Goal: Information Seeking & Learning: Learn about a topic

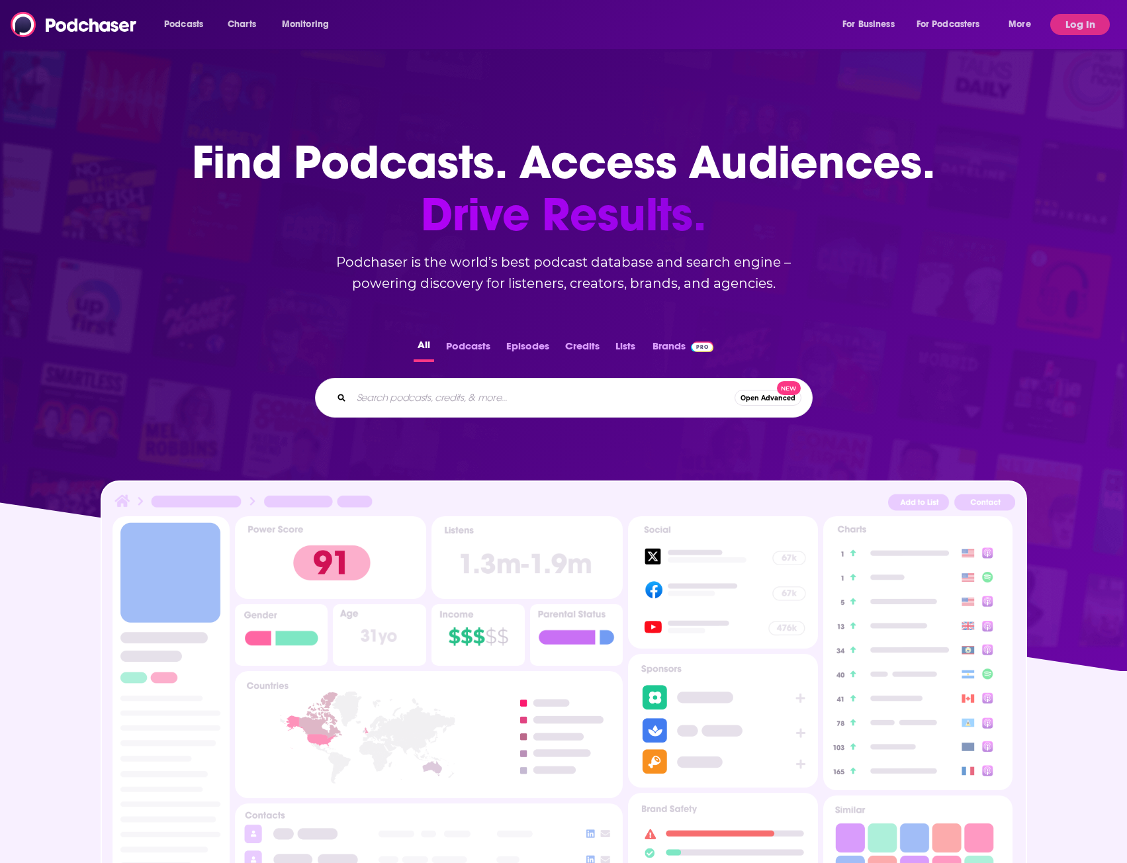
click at [464, 401] on input "Search podcasts, credits, & more..." at bounding box center [543, 397] width 383 height 21
paste input "Breaking Banks Europe"
type input "Breaking Banks Europe"
click at [1081, 26] on button "Log In" at bounding box center [1081, 24] width 60 height 21
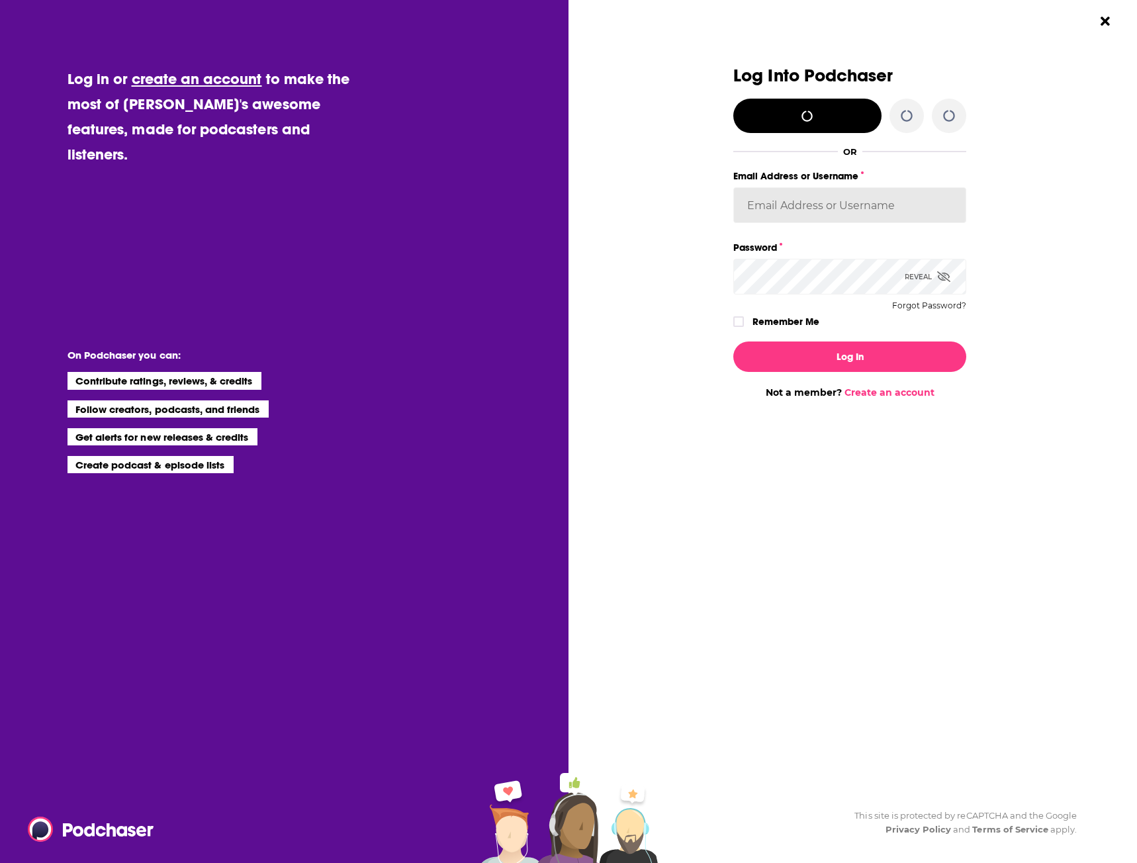
type input "[EMAIL_ADDRESS][DOMAIN_NAME]"
click at [834, 378] on div "Log In Not a member? Create an account" at bounding box center [850, 365] width 233 height 68
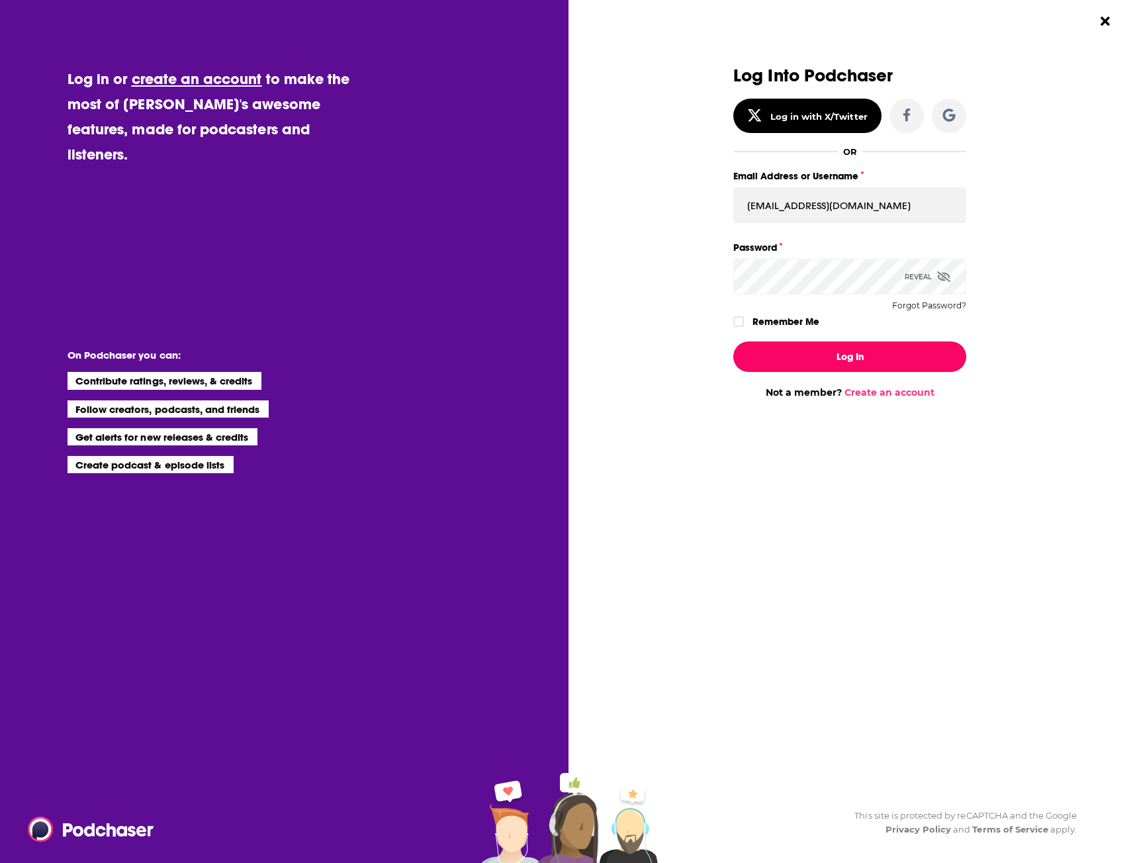
click at [836, 365] on button "Log In" at bounding box center [850, 357] width 233 height 30
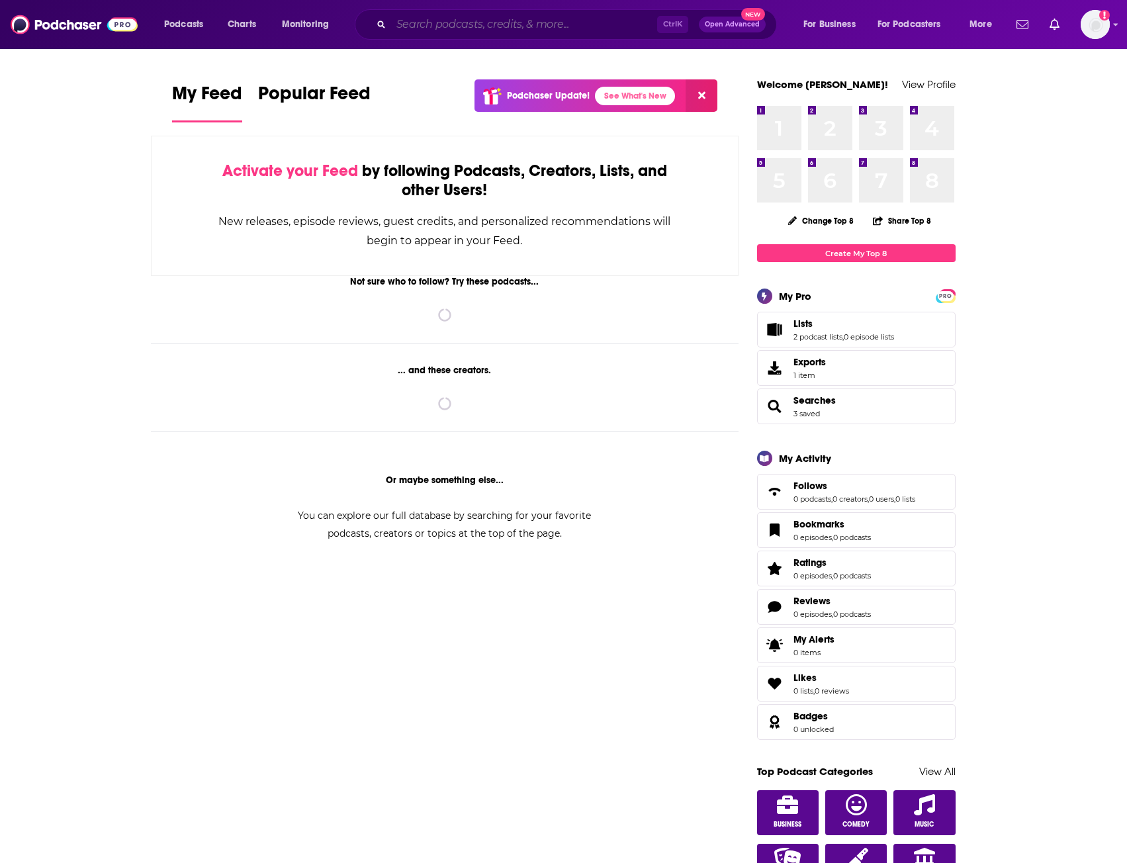
click at [442, 24] on input "Search podcasts, credits, & more..." at bounding box center [524, 24] width 266 height 21
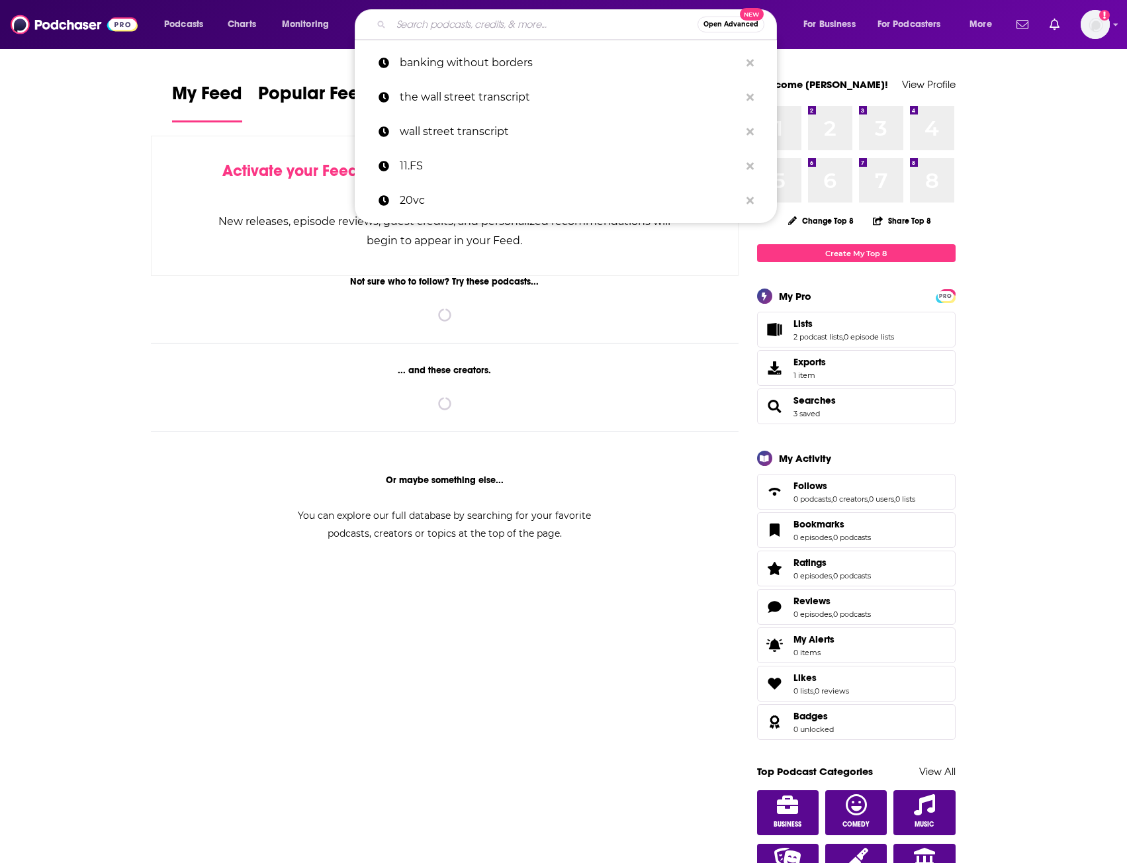
paste input "Breaking Banks Europe"
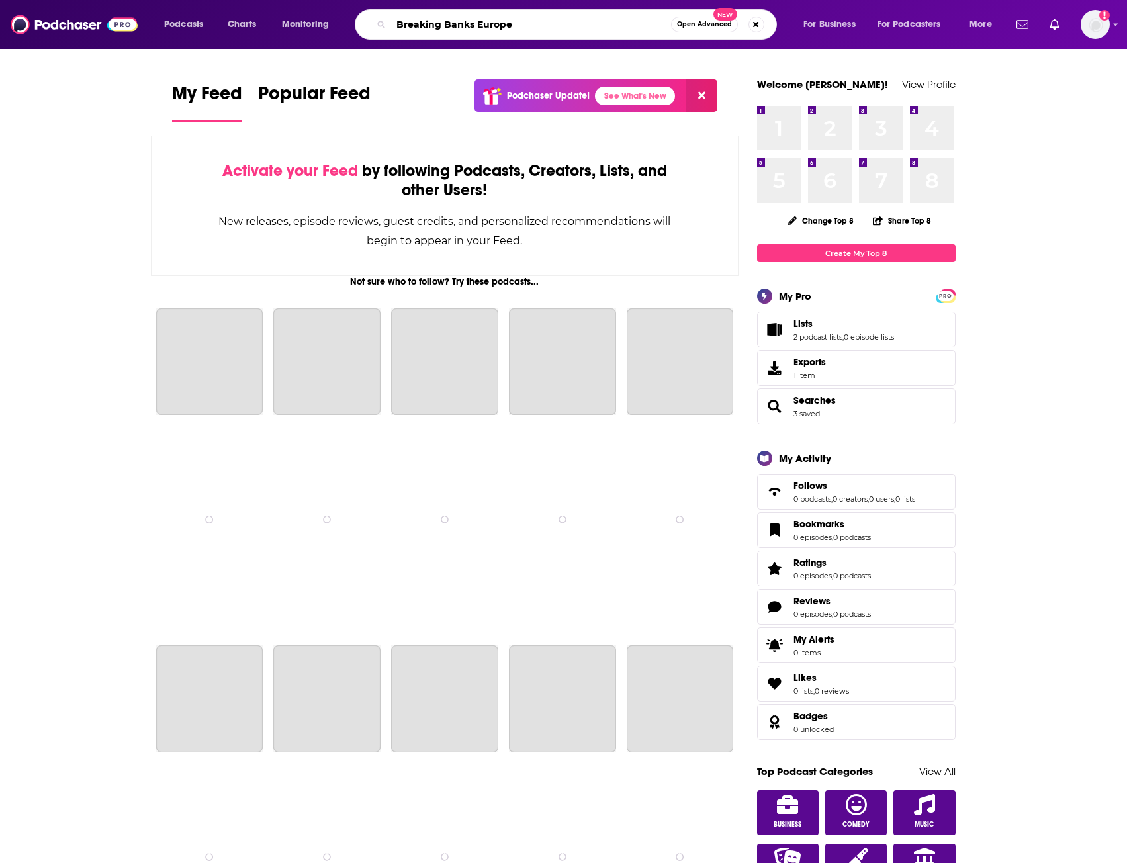
type input "Breaking Banks Europe"
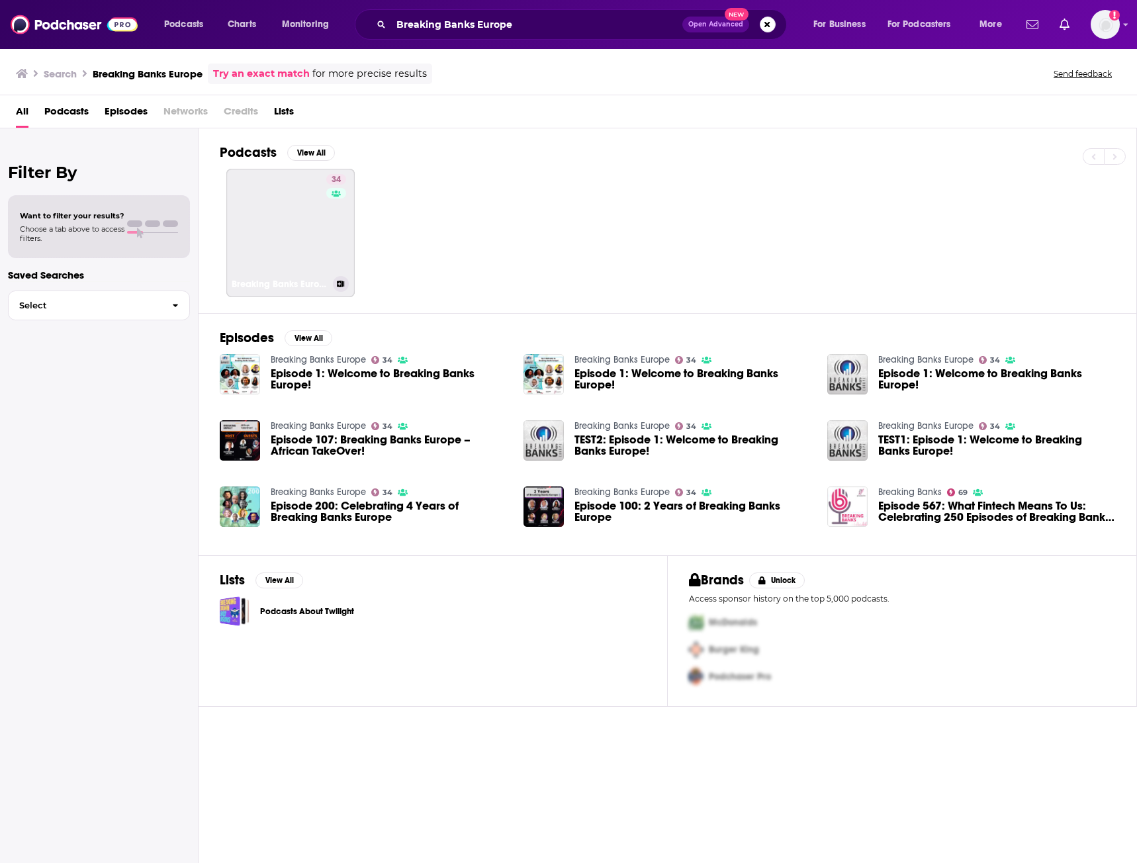
click at [281, 258] on link "34 Breaking Banks Europe" at bounding box center [290, 233] width 128 height 128
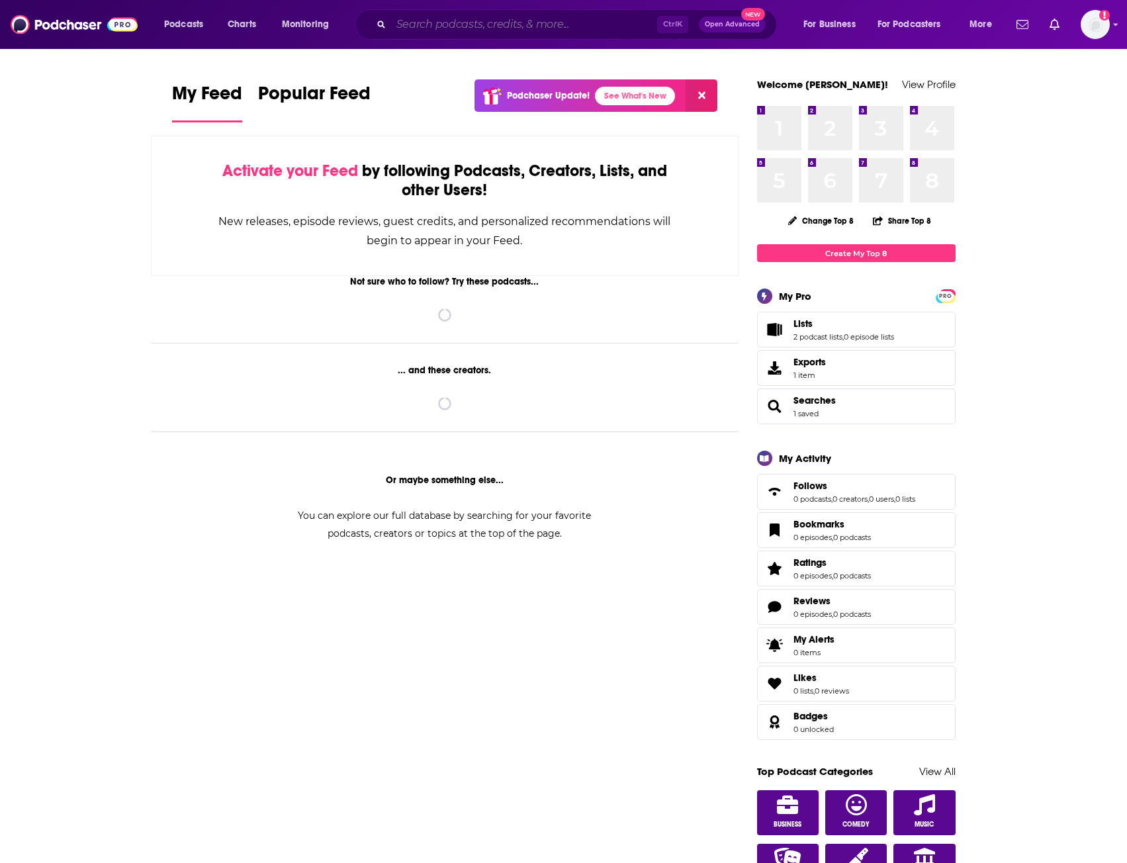
drag, startPoint x: 0, startPoint y: 0, endPoint x: 426, endPoint y: 30, distance: 426.8
click at [426, 30] on input "Search podcasts, credits, & more..." at bounding box center [524, 24] width 266 height 21
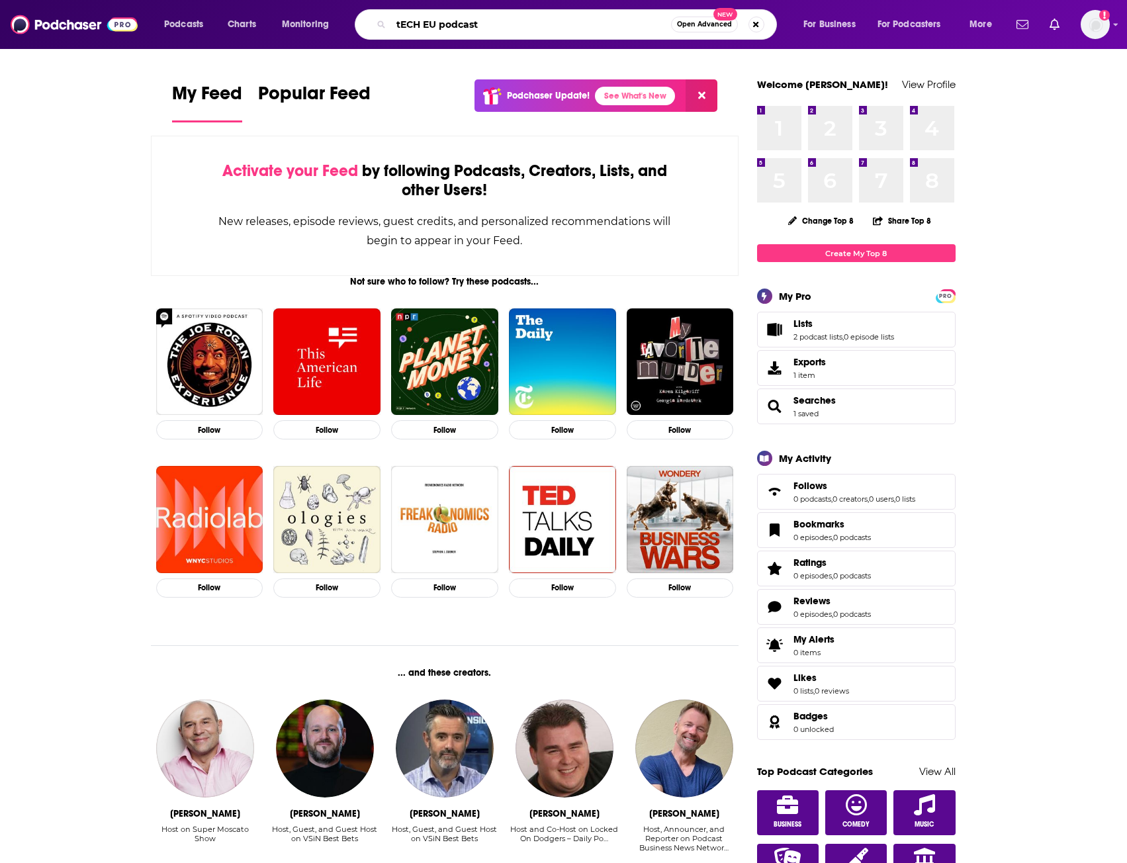
type input "tECH EU podcast"
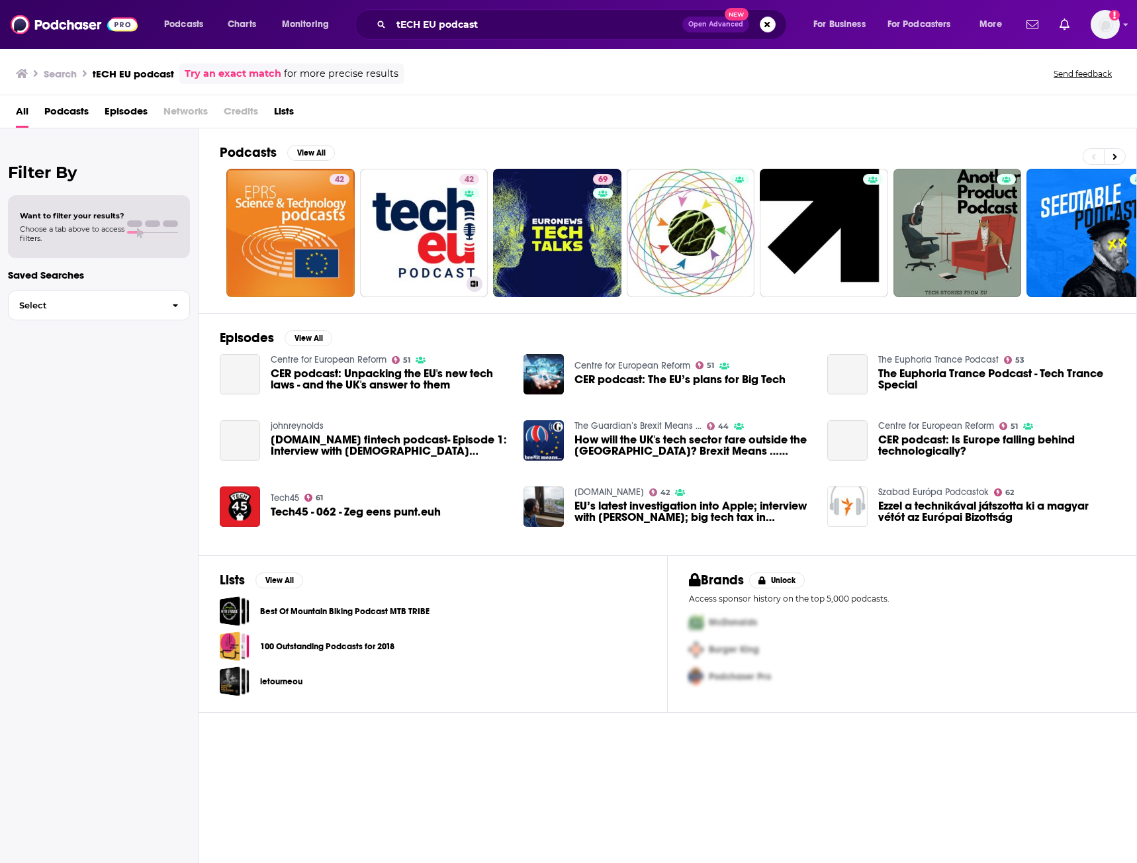
click at [422, 244] on link "42 Tech.eu" at bounding box center [424, 233] width 128 height 128
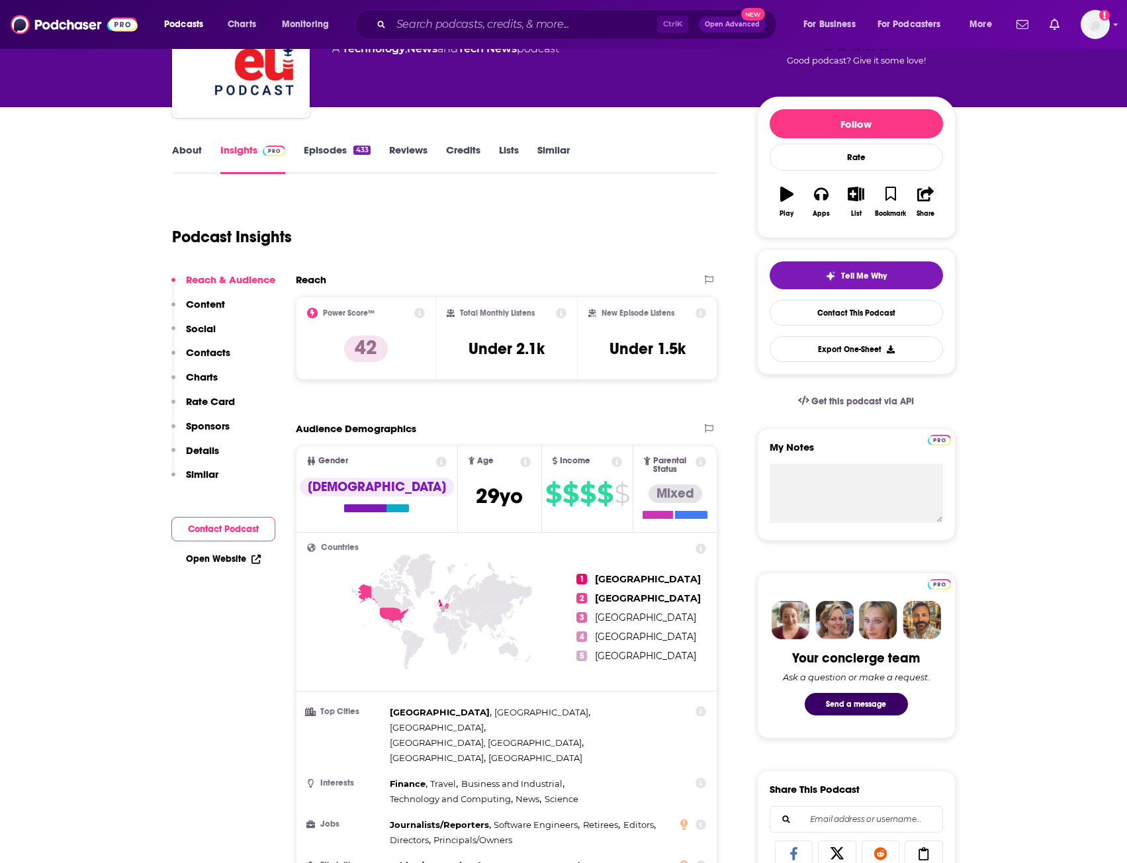
scroll to position [265, 0]
